Goal: Task Accomplishment & Management: Manage account settings

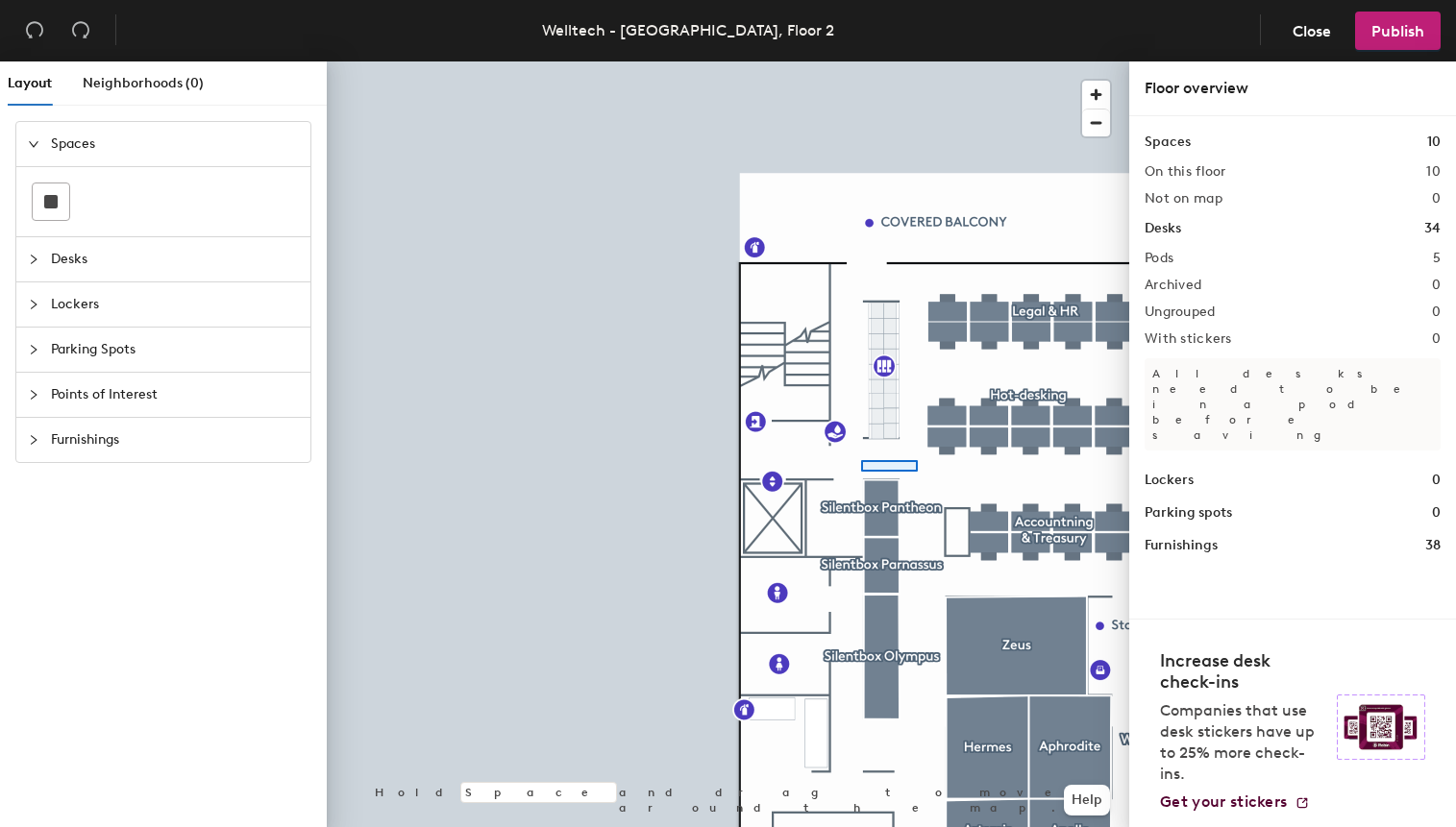
click at [868, 61] on div at bounding box center [728, 61] width 803 height 0
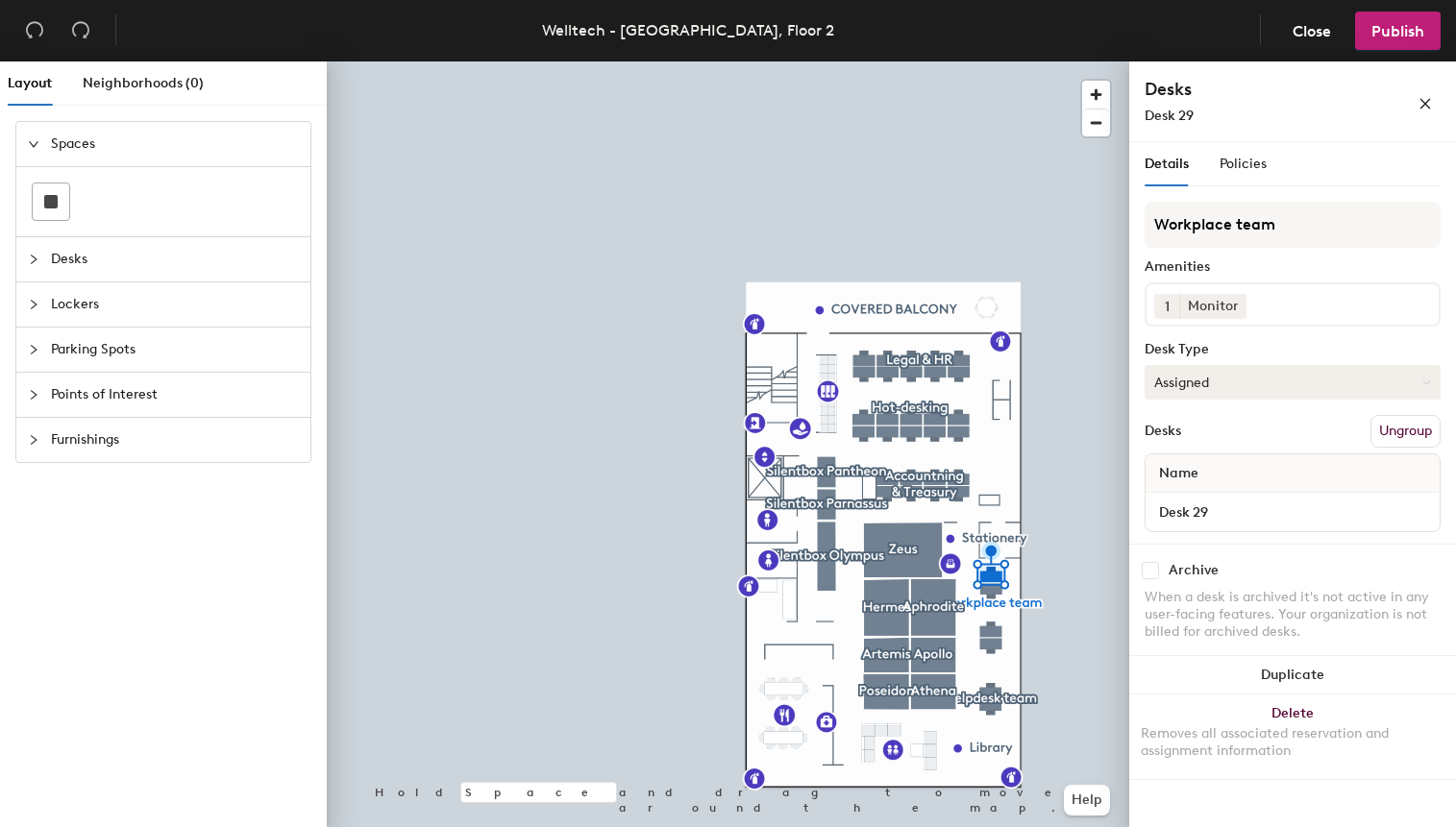
click at [1208, 385] on button "Assigned" at bounding box center [1292, 382] width 297 height 34
click at [1199, 499] on div "Hoteled" at bounding box center [1241, 499] width 192 height 29
click at [1403, 32] on span "Publish" at bounding box center [1399, 31] width 53 height 19
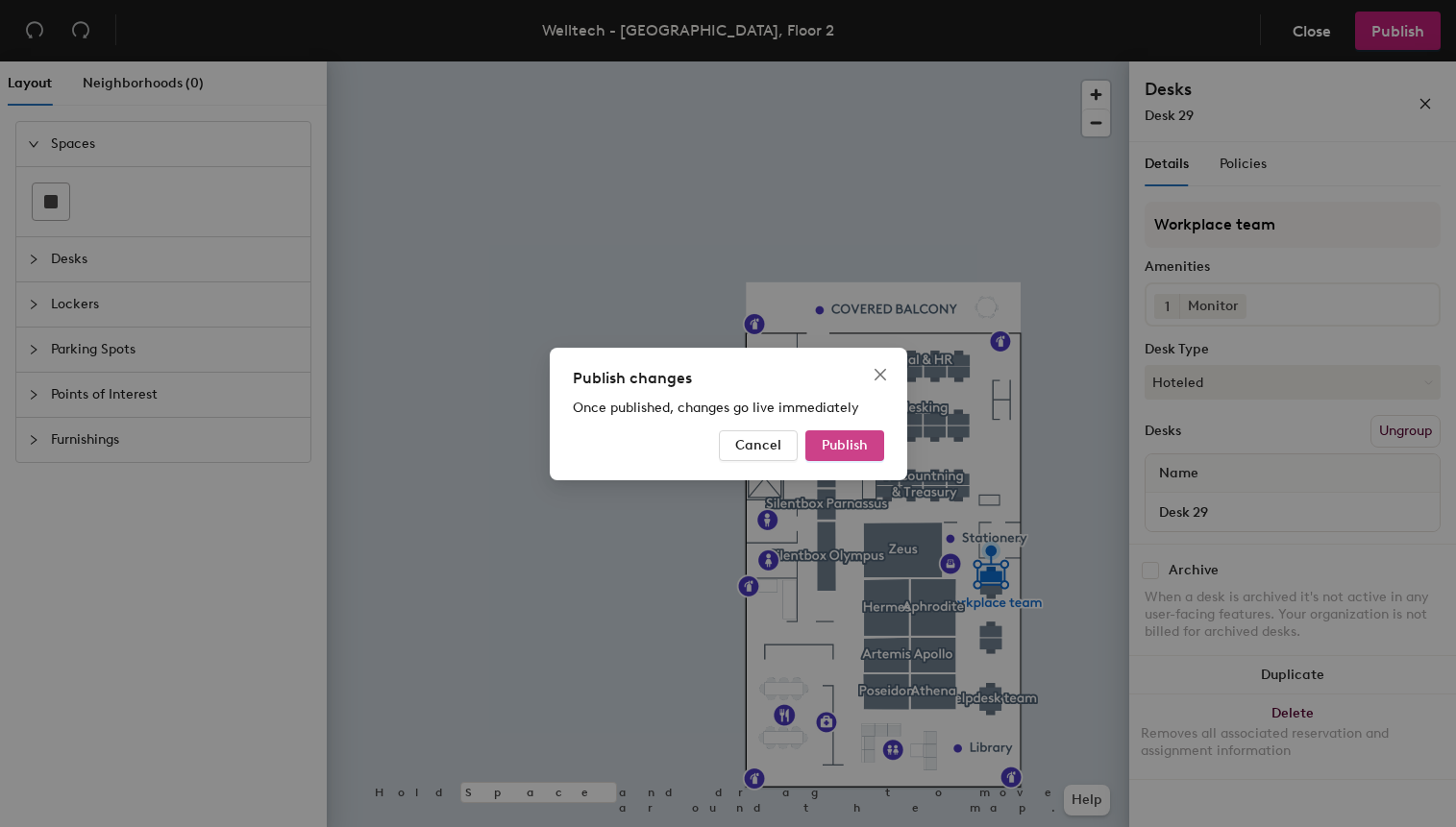
click at [846, 448] on span "Publish" at bounding box center [844, 445] width 46 height 17
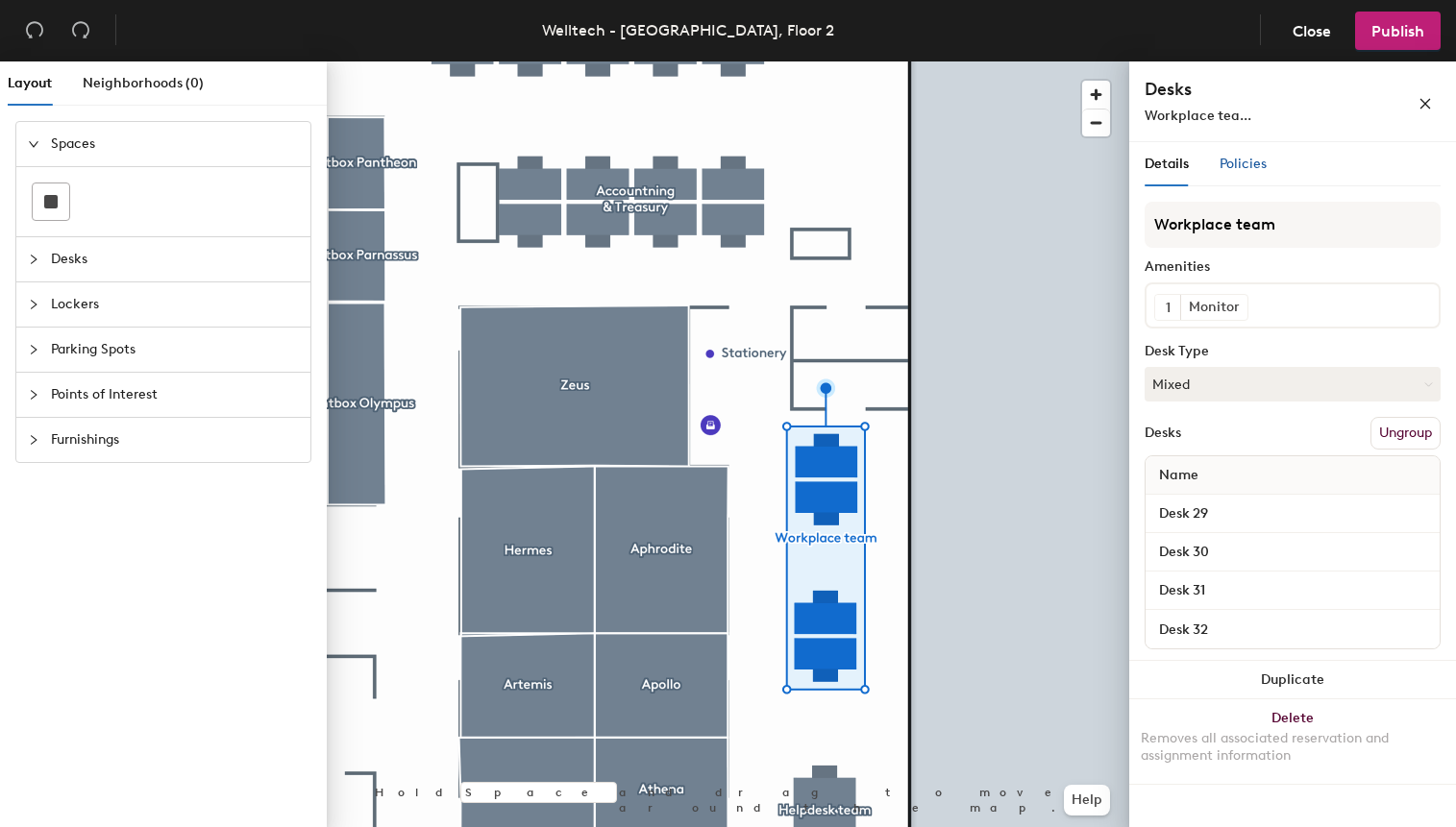
click at [1249, 161] on span "Policies" at bounding box center [1243, 163] width 47 height 17
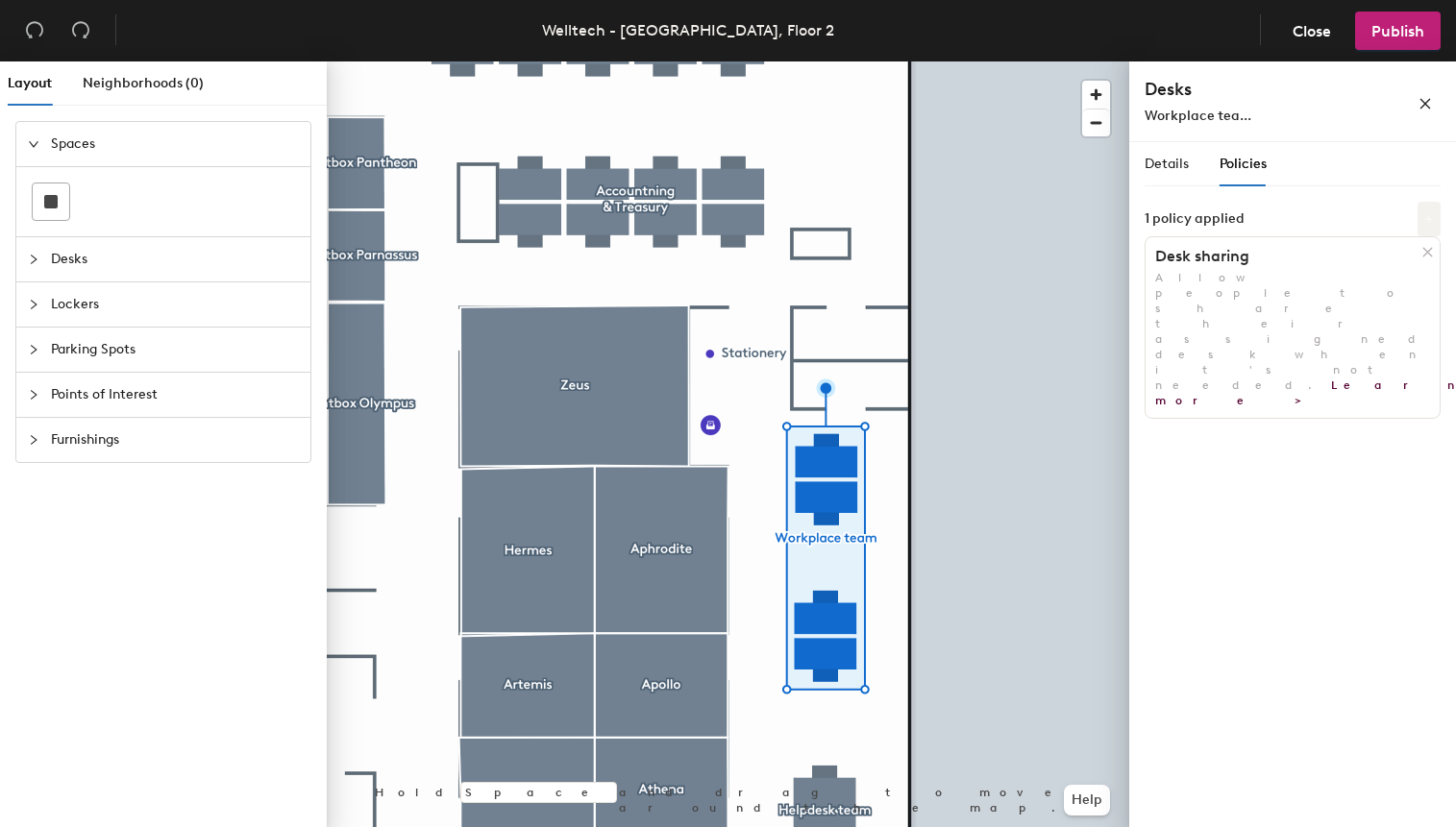
click at [1425, 220] on icon at bounding box center [1429, 220] width 10 height 10
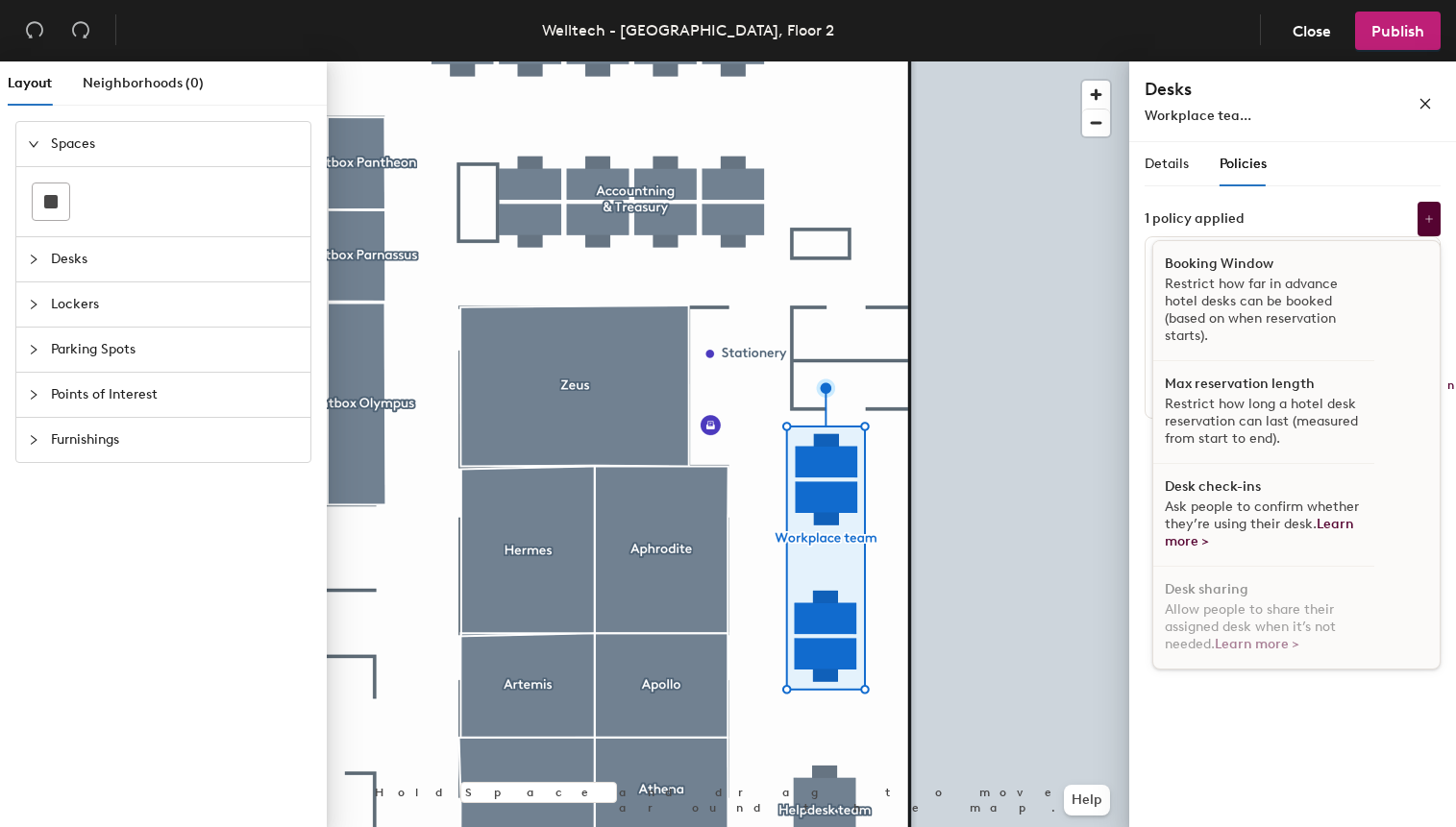
click at [1229, 300] on p "Restrict how far in advance hotel desks can be booked (based on when reservatio…" at bounding box center [1264, 310] width 198 height 69
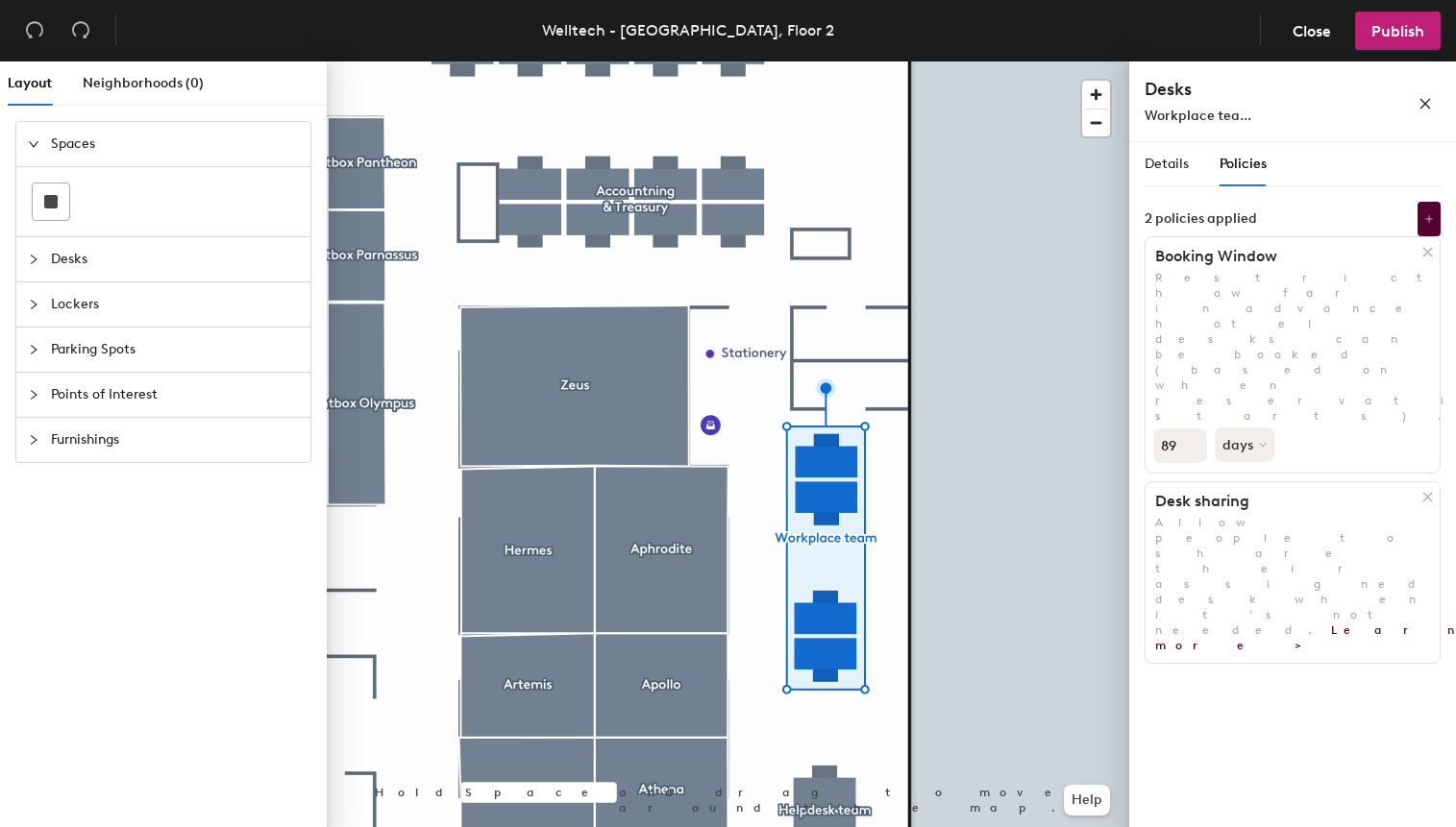
click at [1197, 428] on input "89" at bounding box center [1180, 445] width 54 height 34
click at [1197, 428] on input "88" at bounding box center [1180, 445] width 54 height 34
click at [1197, 428] on input "87" at bounding box center [1180, 445] width 54 height 34
click at [1197, 428] on input "86" at bounding box center [1180, 445] width 54 height 34
click at [1197, 428] on input "85" at bounding box center [1180, 445] width 54 height 34
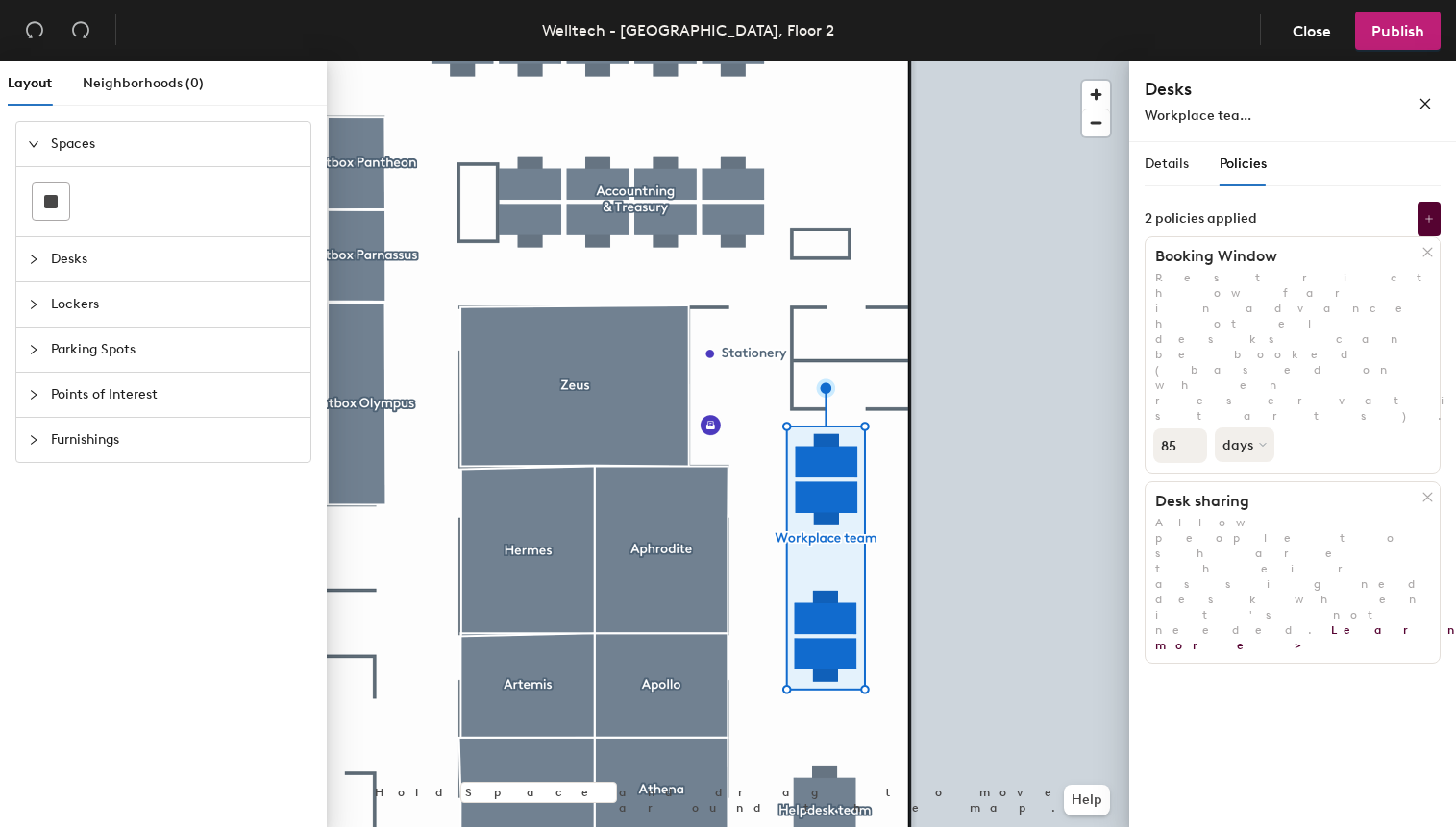
click at [1197, 428] on input "84" at bounding box center [1180, 445] width 54 height 34
click at [1197, 428] on input "83" at bounding box center [1180, 445] width 54 height 34
click at [1197, 428] on input "82" at bounding box center [1180, 445] width 54 height 34
type input "8"
type input "14"
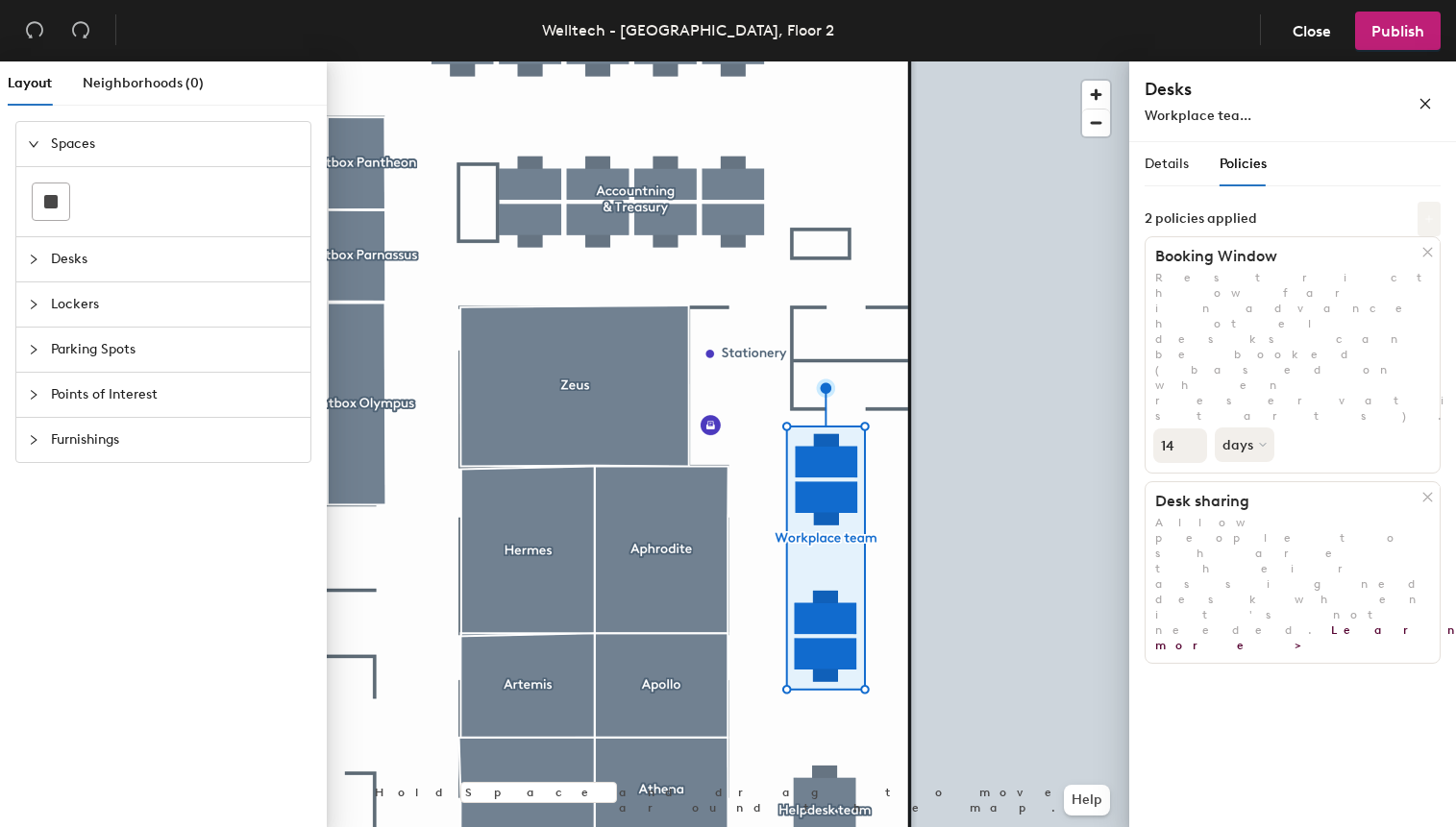
click at [1419, 218] on button at bounding box center [1428, 219] width 23 height 34
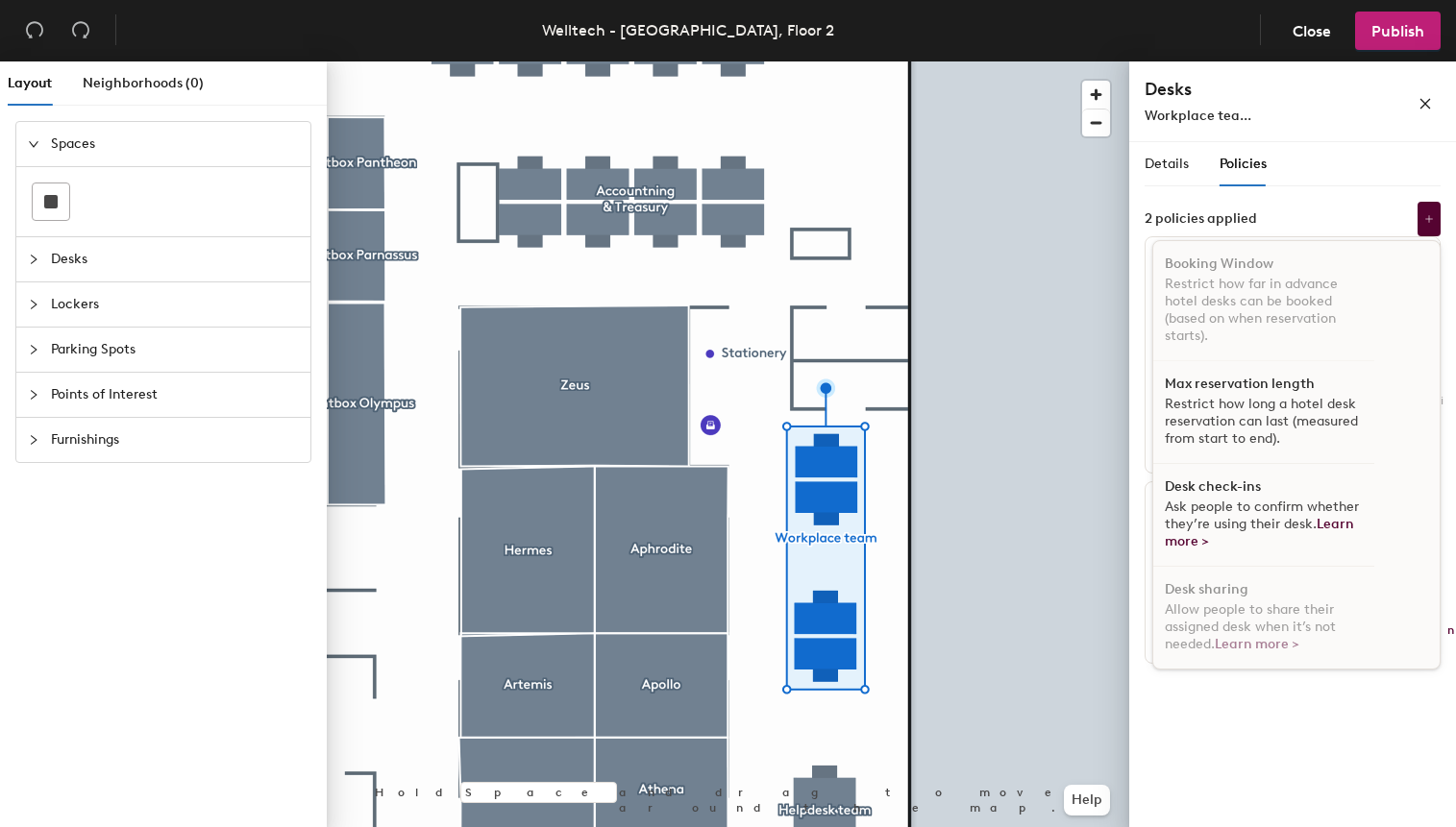
click at [1288, 404] on p "Restrict how long a hotel desk reservation can last (measured from start to end…" at bounding box center [1264, 421] width 198 height 52
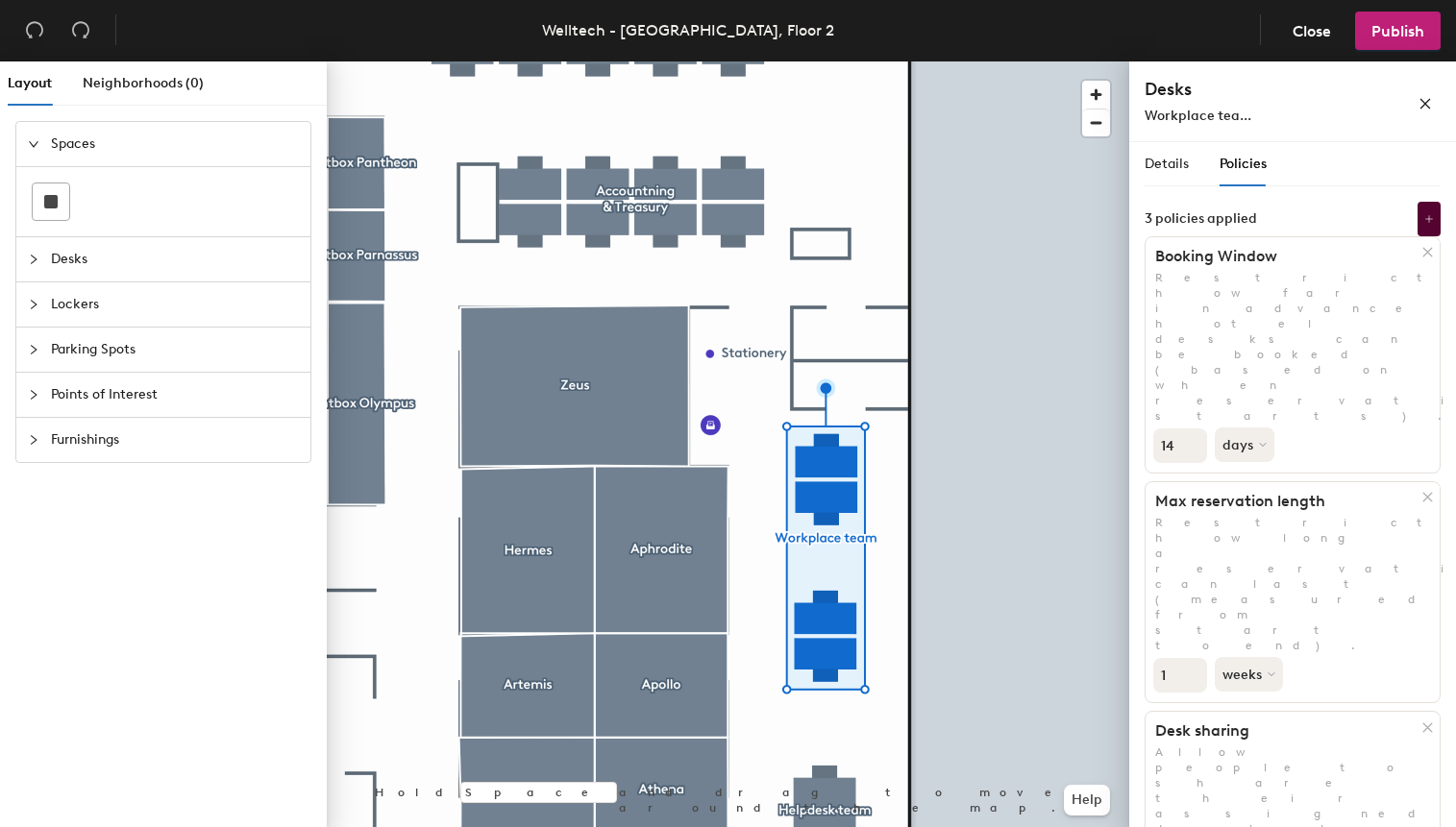
type input "2"
click at [1197, 658] on input "2" at bounding box center [1180, 674] width 54 height 34
click at [1423, 213] on button at bounding box center [1428, 219] width 23 height 34
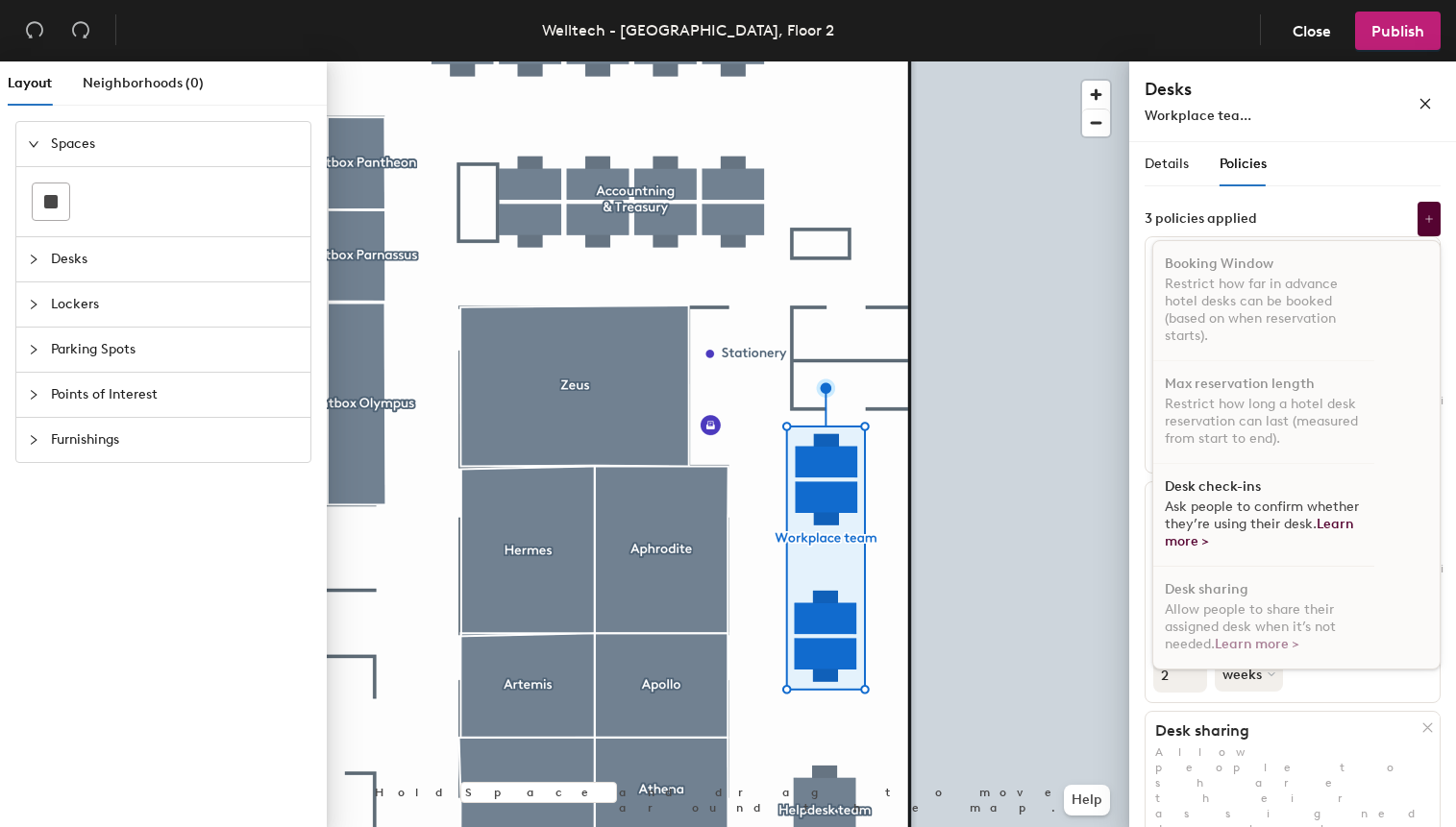
click at [1310, 508] on span "Ask people to confirm whether they’re using their desk. Learn more >" at bounding box center [1262, 524] width 194 height 51
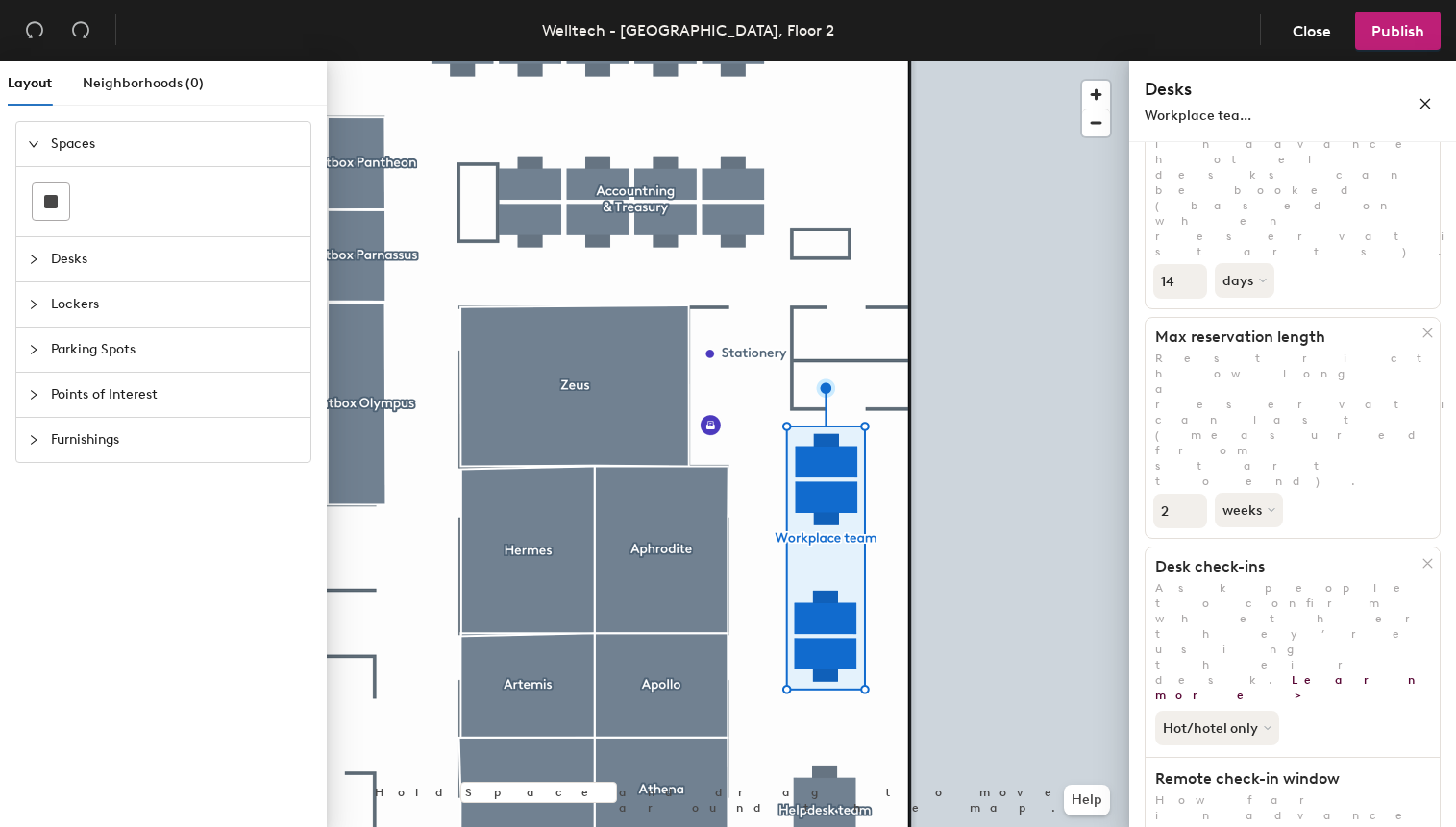
scroll to position [168, 0]
click at [1377, 40] on button "Publish" at bounding box center [1398, 31] width 86 height 38
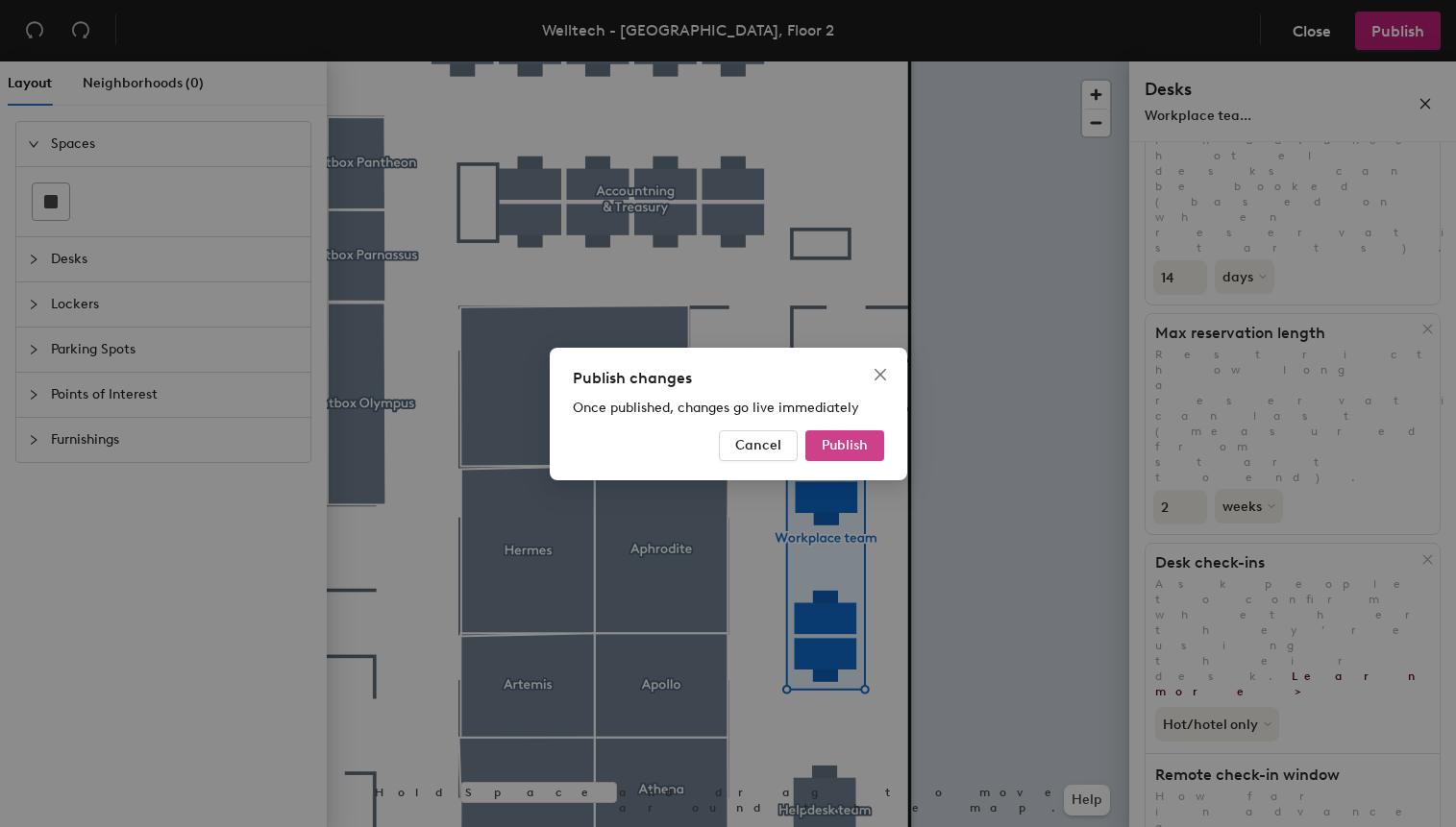
click at [866, 447] on span "Publish" at bounding box center [844, 445] width 46 height 17
